Goal: Task Accomplishment & Management: Use online tool/utility

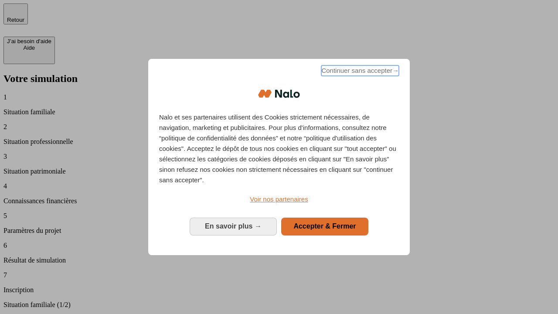
click at [359, 72] on span "Continuer sans accepter →" at bounding box center [360, 70] width 78 height 10
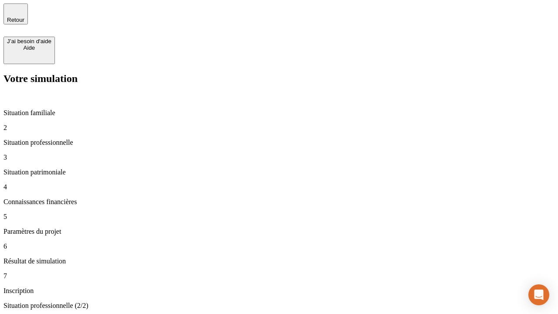
type input "30 000"
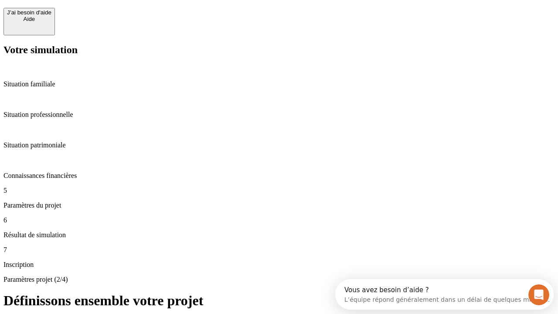
scroll to position [17, 0]
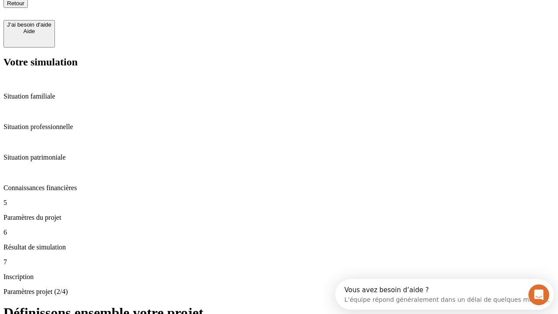
type input "25"
type input "1 000"
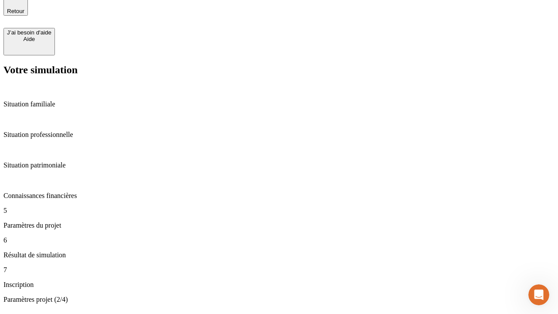
type input "640"
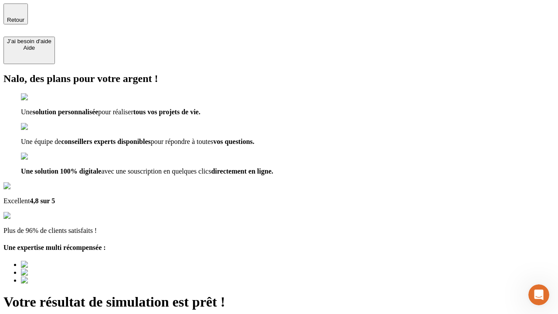
type input "[EMAIL_ADDRESS][PERSON_NAME][DOMAIN_NAME]"
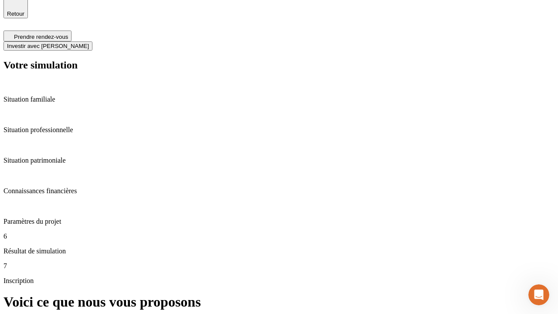
click at [89, 43] on span "Investir avec [PERSON_NAME]" at bounding box center [48, 46] width 82 height 7
